Goal: Transaction & Acquisition: Purchase product/service

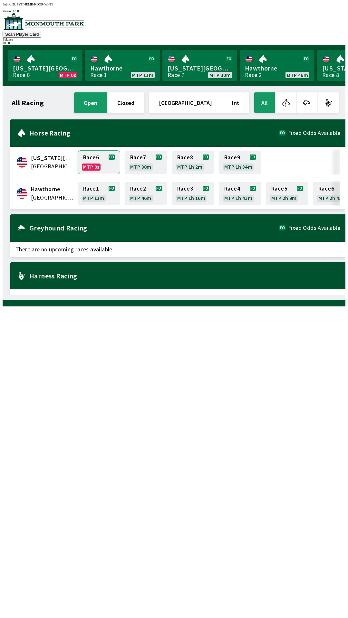
click at [93, 159] on link "Race 6 MTP 0s" at bounding box center [99, 162] width 42 height 23
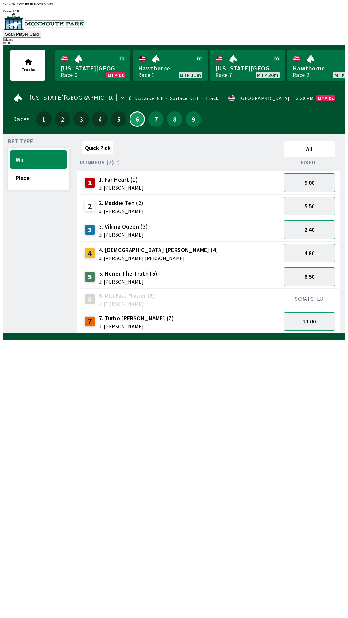
click at [327, 38] on div "Balance" at bounding box center [174, 40] width 343 height 4
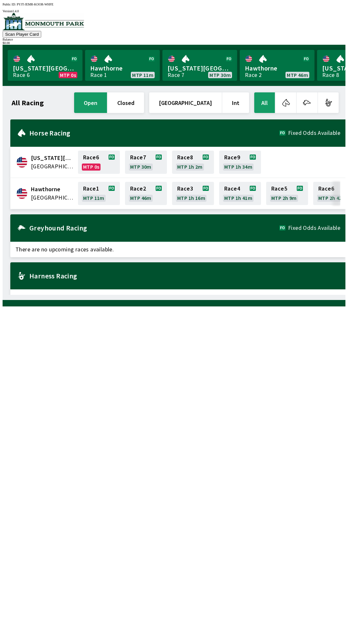
click at [326, 41] on div "$ 0.00" at bounding box center [174, 43] width 343 height 4
click at [144, 102] on button "closed" at bounding box center [126, 102] width 36 height 21
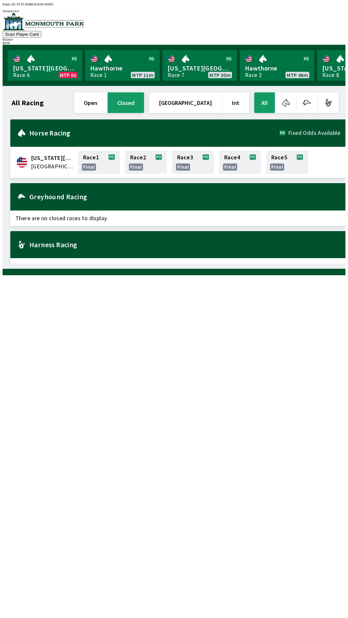
click at [58, 25] on img at bounding box center [43, 21] width 81 height 17
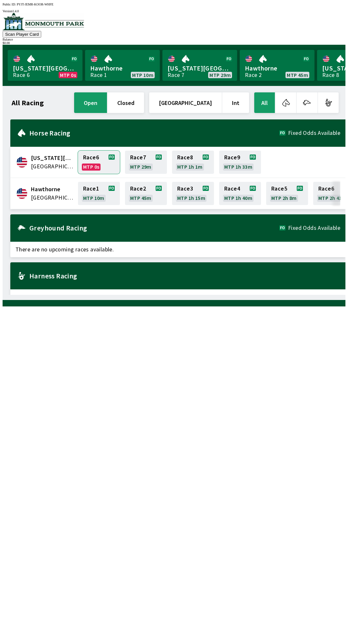
click at [94, 160] on link "Race 6 MTP 0s" at bounding box center [99, 162] width 42 height 23
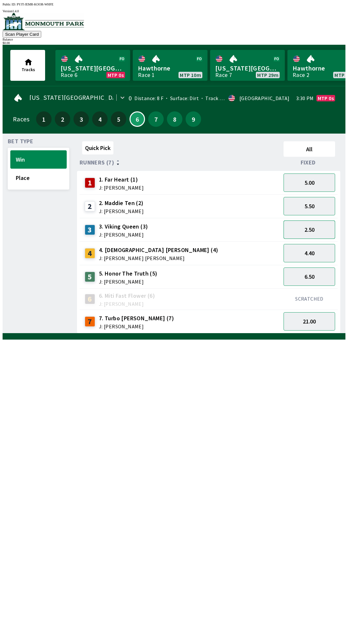
click at [320, 227] on button "2.50" at bounding box center [309, 230] width 52 height 18
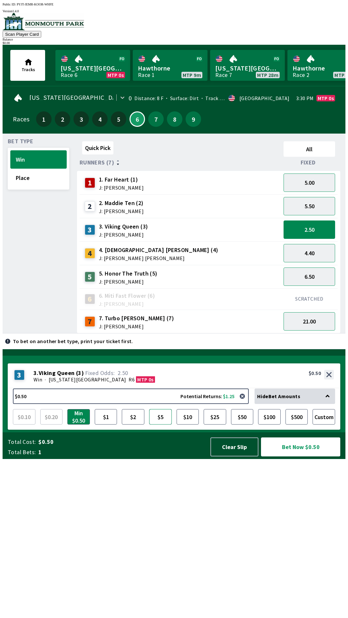
click at [162, 425] on button "$5" at bounding box center [160, 416] width 23 height 15
click at [312, 456] on button "Bet Now $5.00" at bounding box center [300, 446] width 79 height 19
